Goal: Task Accomplishment & Management: Manage account settings

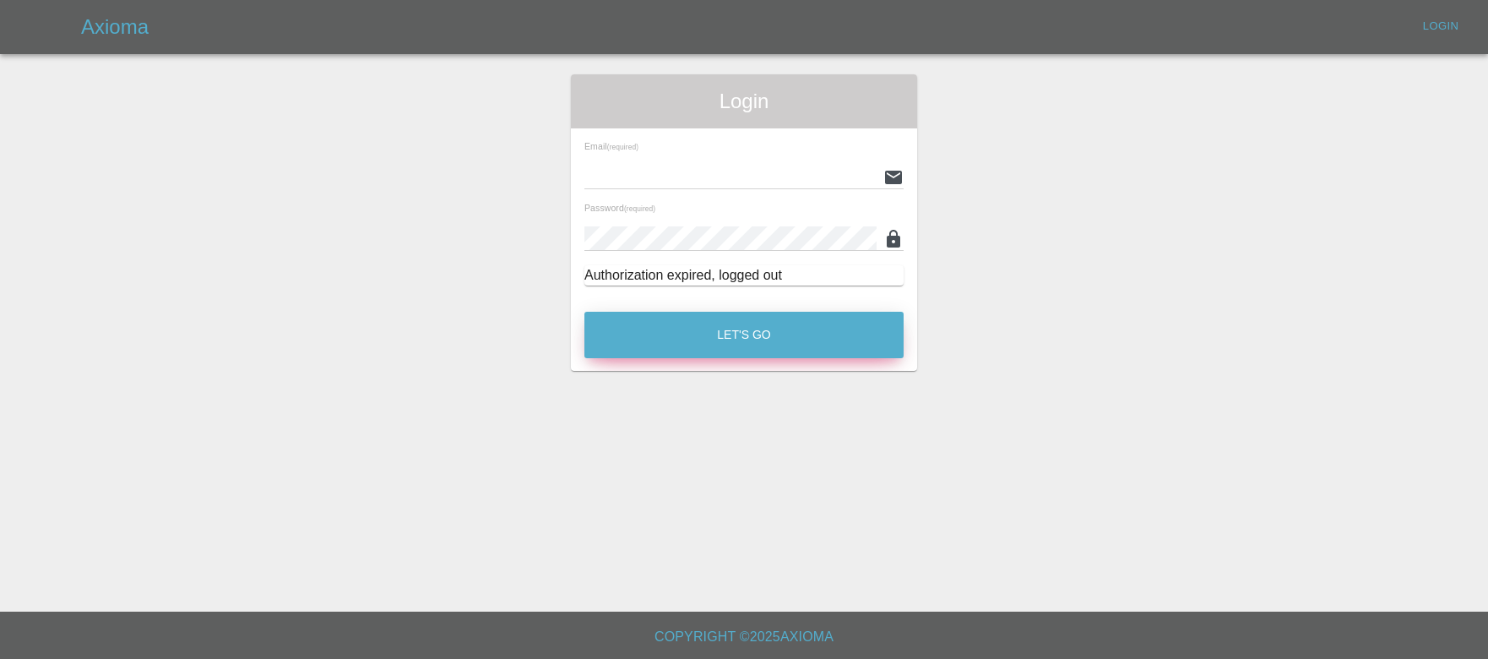
type input "[EMAIL_ADDRESS][DOMAIN_NAME]"
click at [702, 339] on button "Let's Go" at bounding box center [743, 335] width 319 height 46
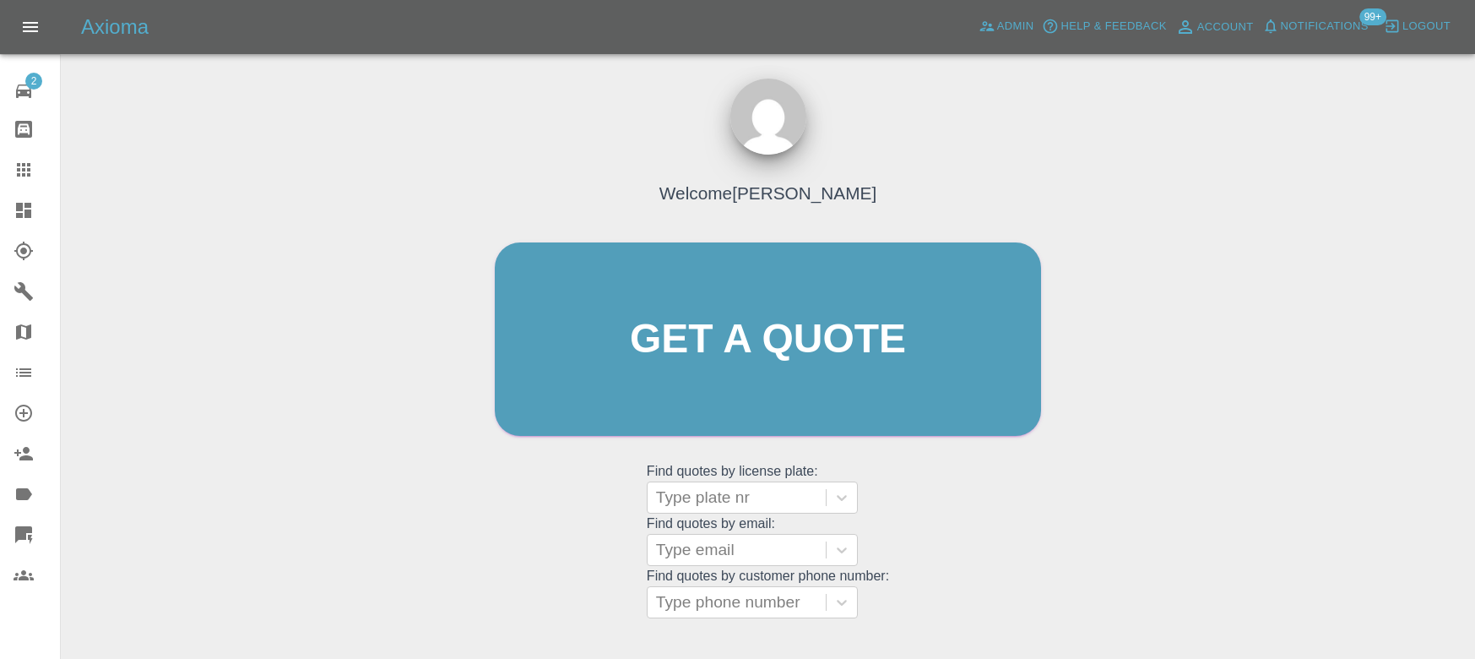
click at [1332, 37] on button "Notifications" at bounding box center [1315, 27] width 115 height 26
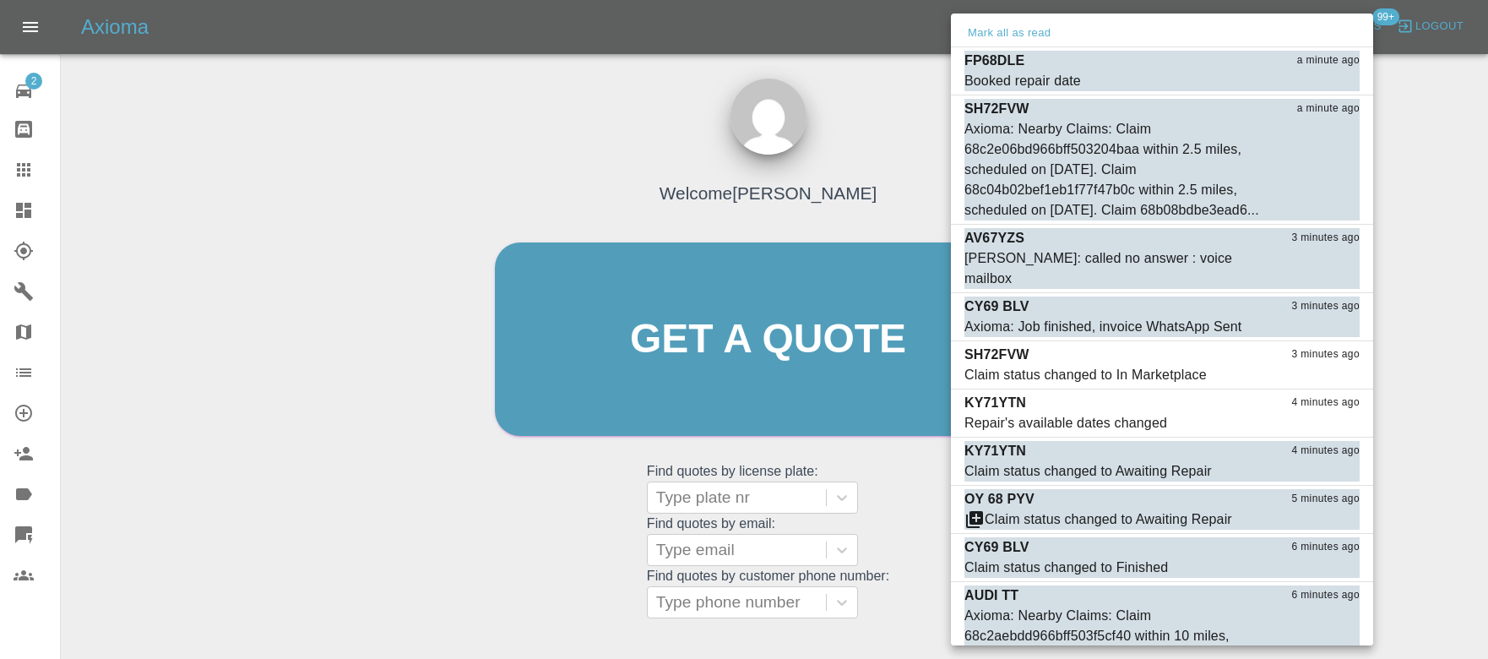
click at [1054, 36] on div "Mark all as read" at bounding box center [1162, 33] width 422 height 27
click at [1023, 40] on button "Mark all as read" at bounding box center [1008, 33] width 89 height 19
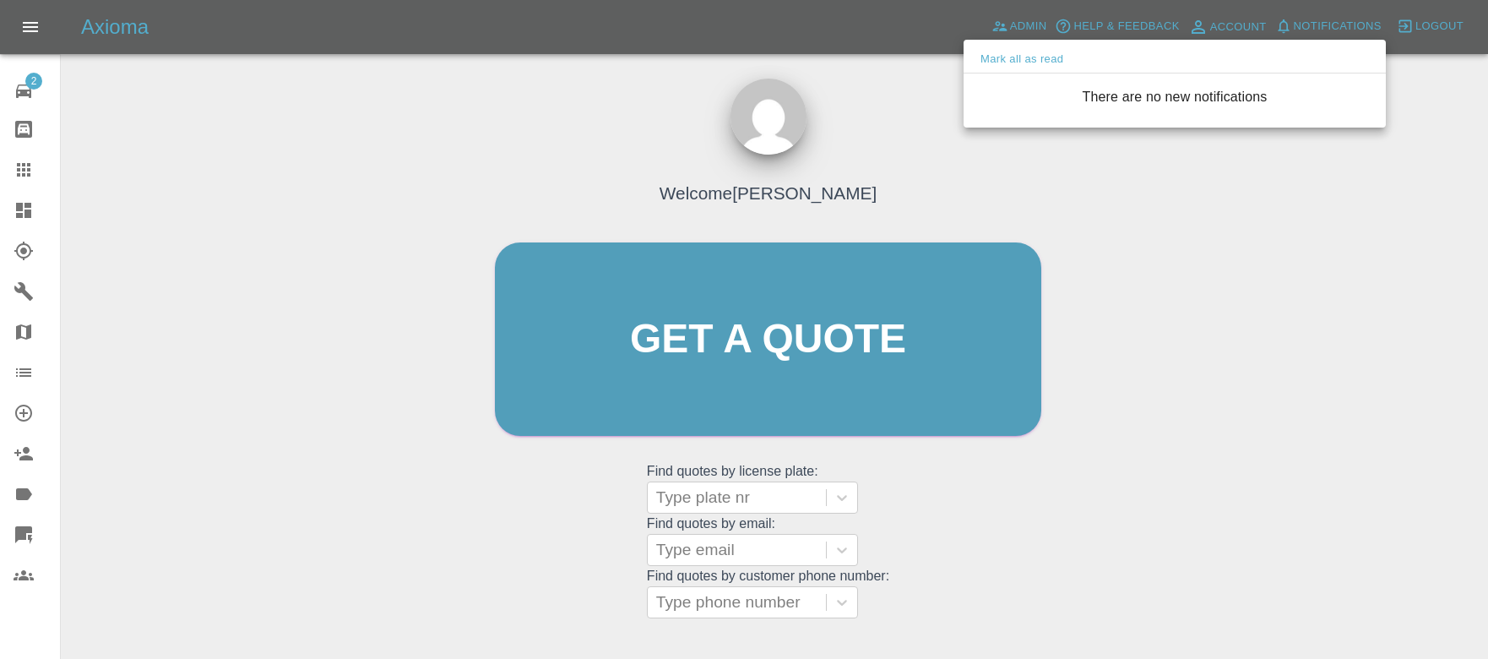
click at [913, 115] on div at bounding box center [744, 329] width 1488 height 659
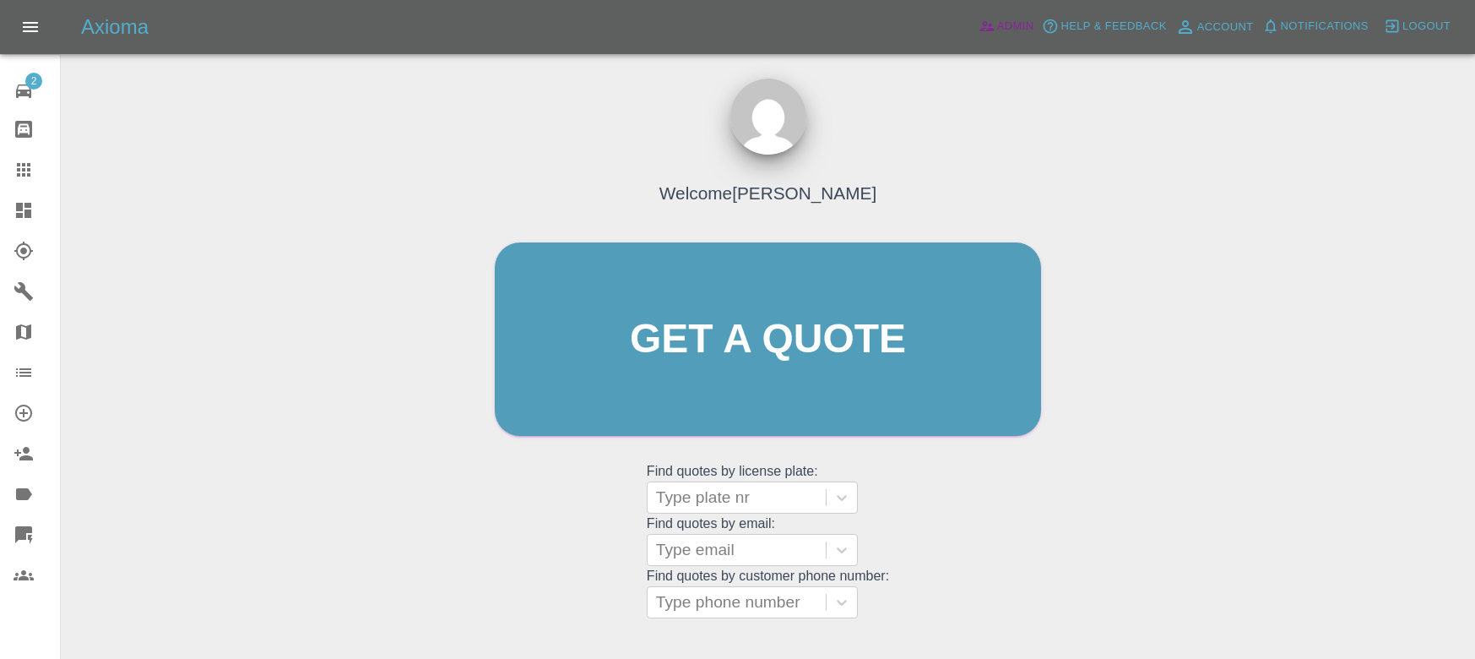
click at [984, 31] on icon at bounding box center [987, 26] width 17 height 17
